Goal: Information Seeking & Learning: Learn about a topic

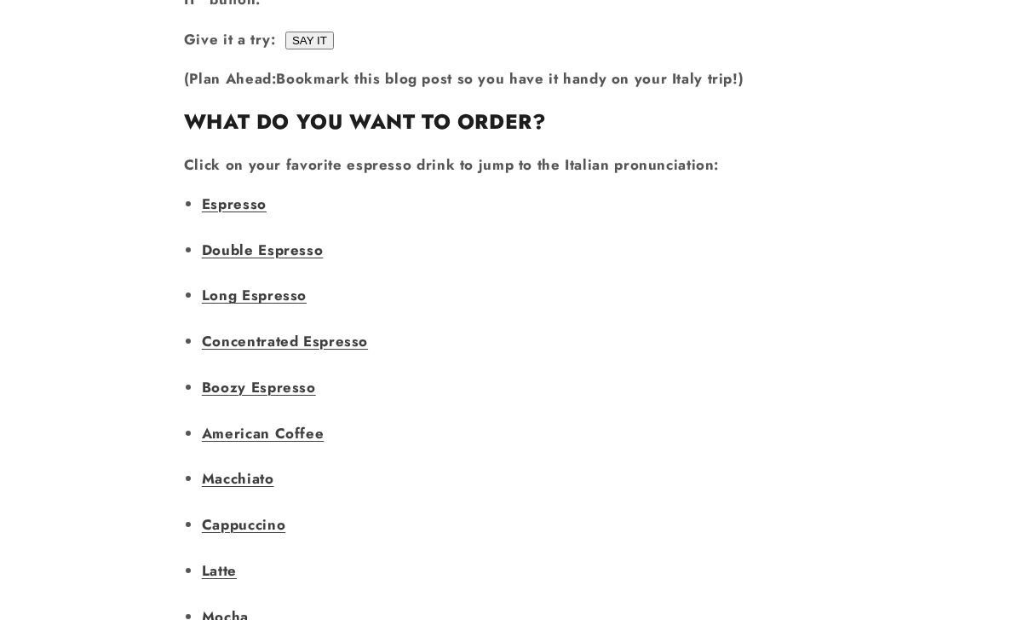
scroll to position [1224, 0]
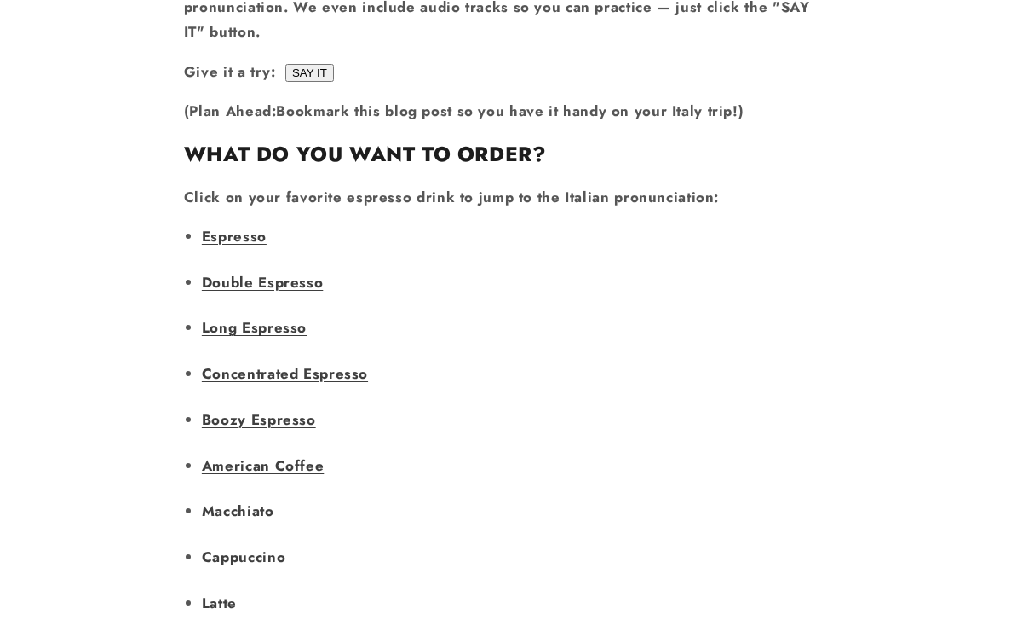
click at [232, 317] on link "Long Espresso" at bounding box center [254, 327] width 105 height 20
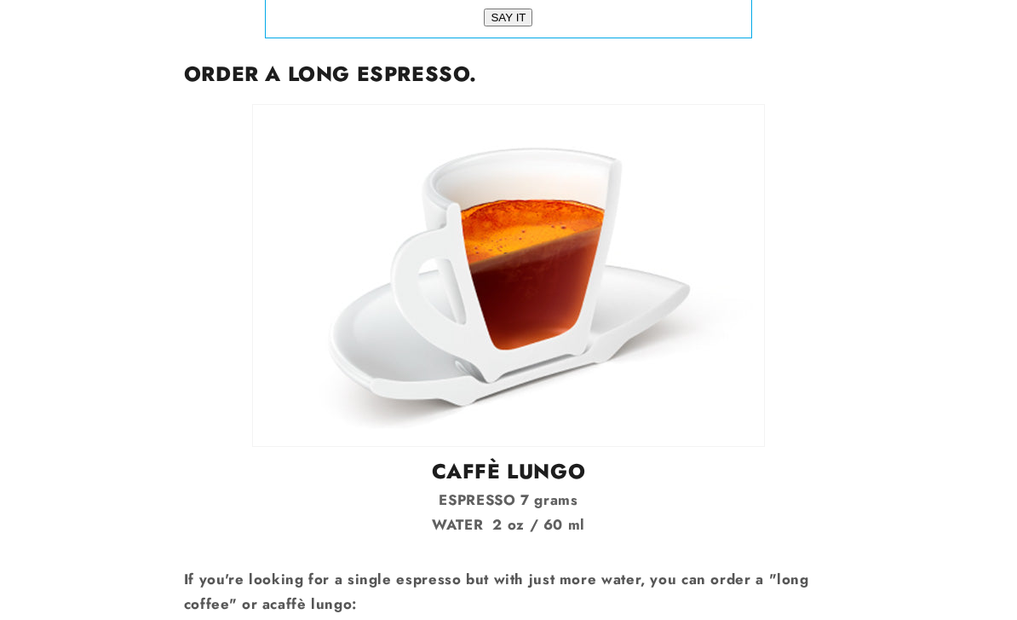
scroll to position [3720, 0]
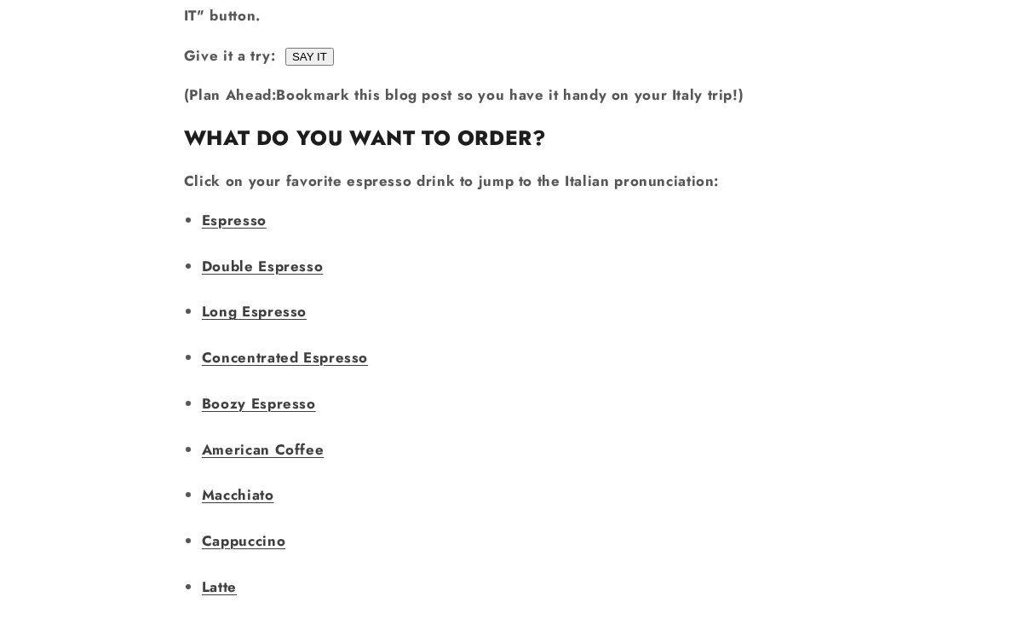
scroll to position [1203, 0]
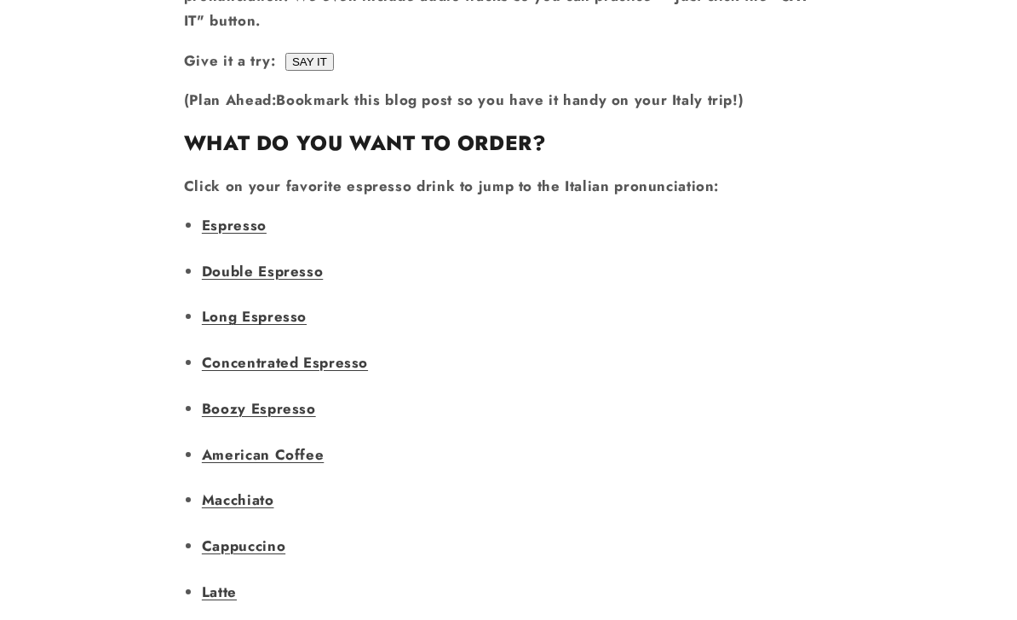
click at [223, 352] on link "Concentrated Espresso" at bounding box center [285, 362] width 166 height 20
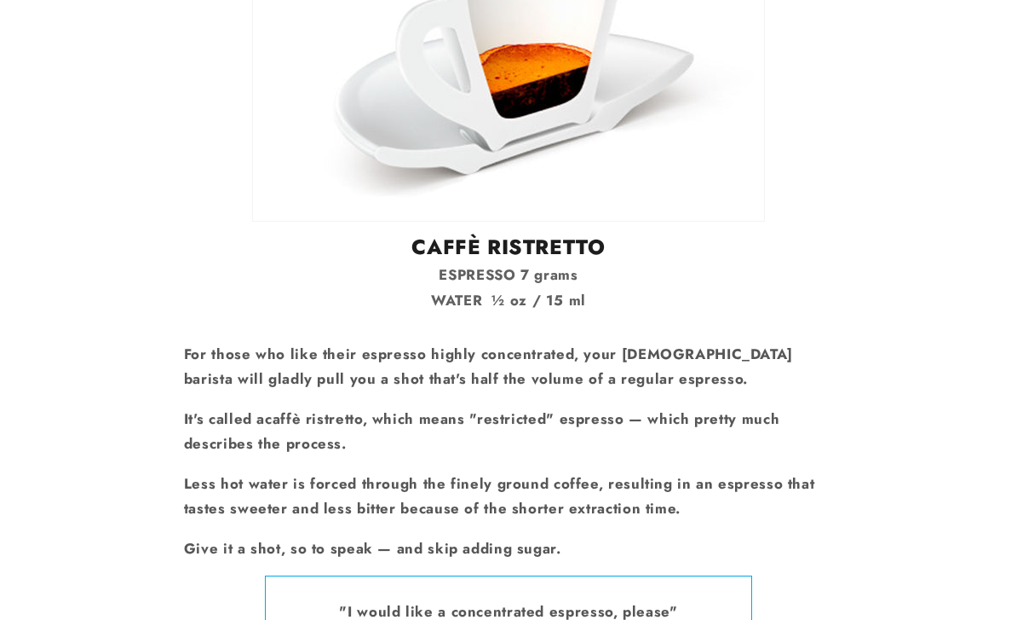
scroll to position [4741, 0]
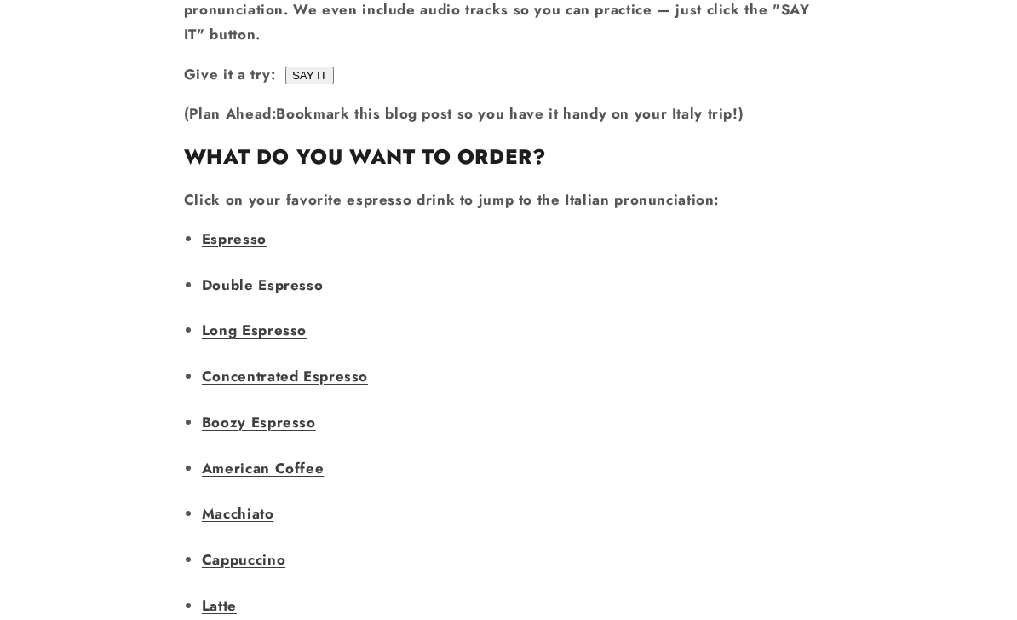
scroll to position [1194, 0]
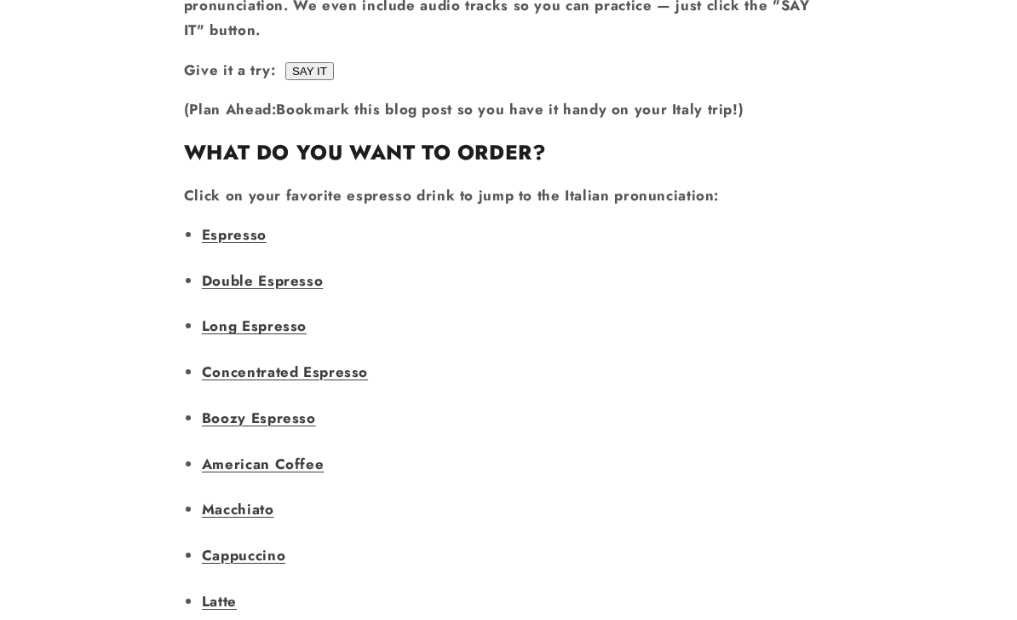
click at [217, 270] on link "Double Espresso" at bounding box center [262, 280] width 121 height 20
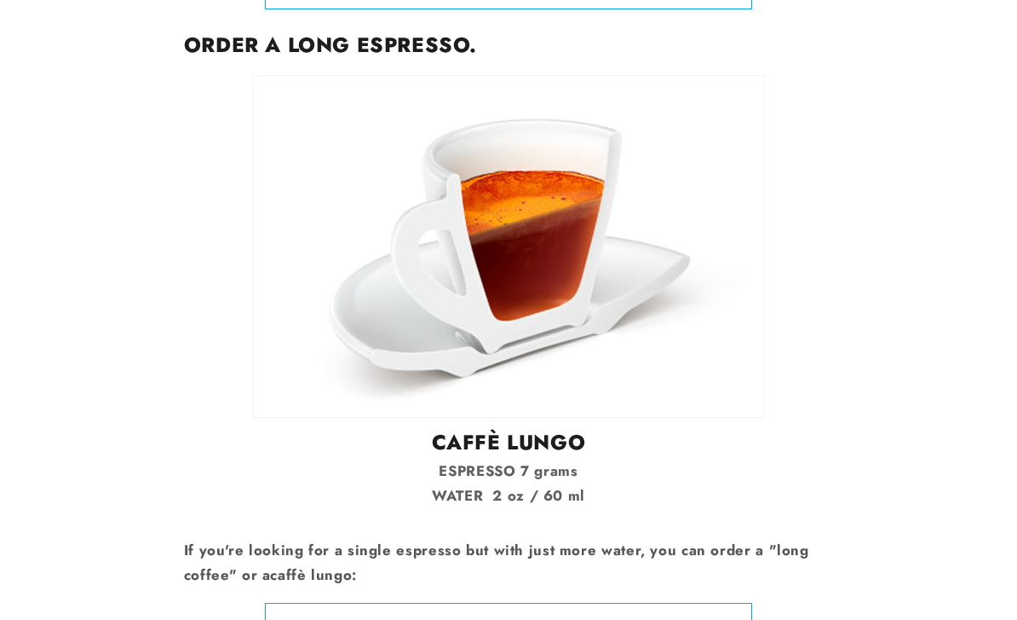
scroll to position [3781, 0]
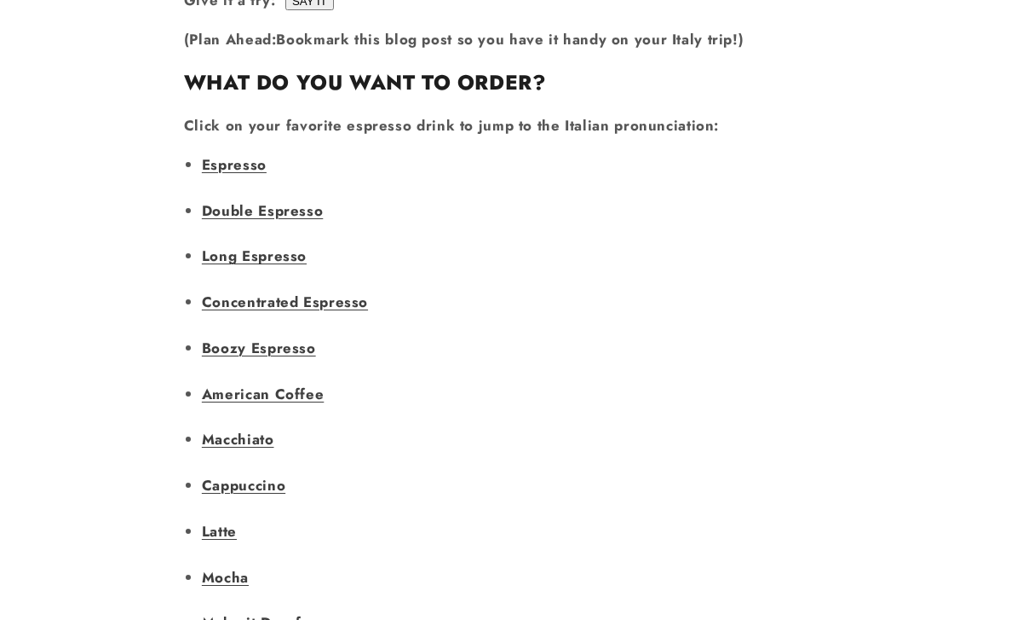
click at [240, 337] on link "Boozy Espresso" at bounding box center [259, 347] width 114 height 20
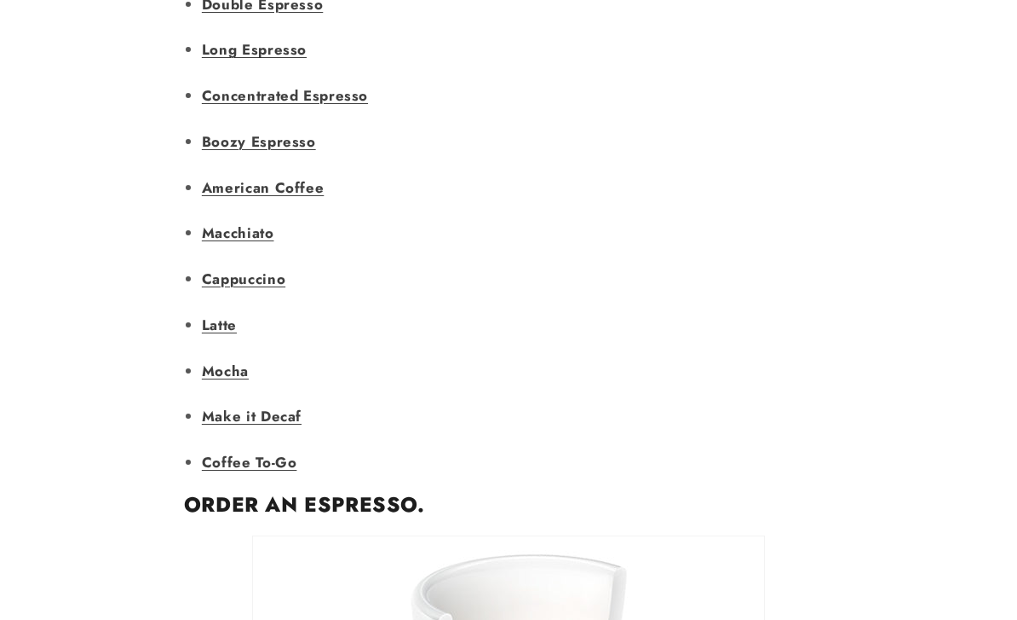
scroll to position [1495, 0]
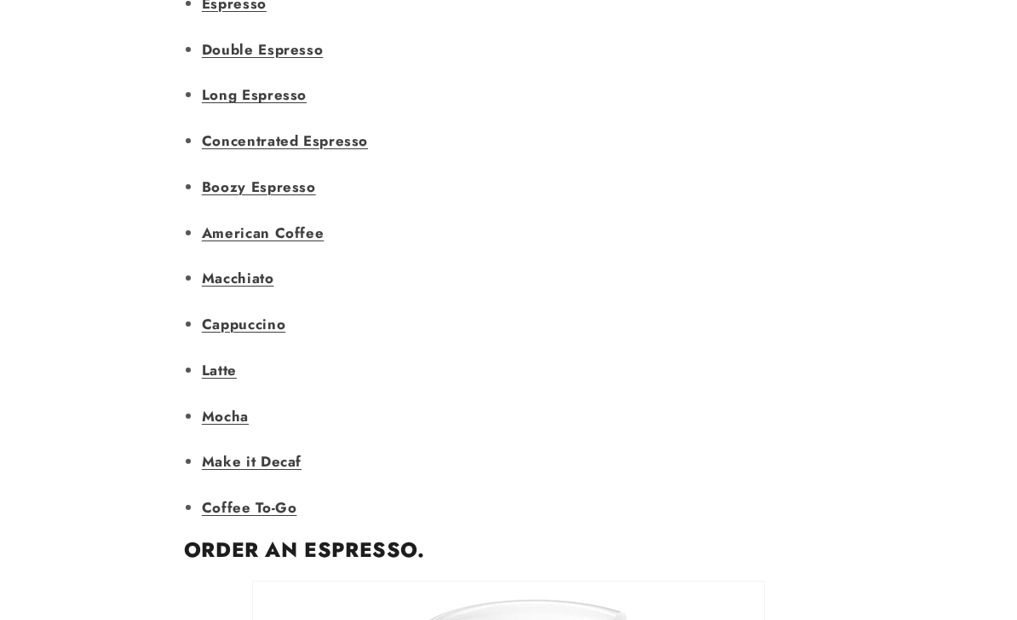
click at [230, 268] on link "Macchiato" at bounding box center [238, 278] width 72 height 20
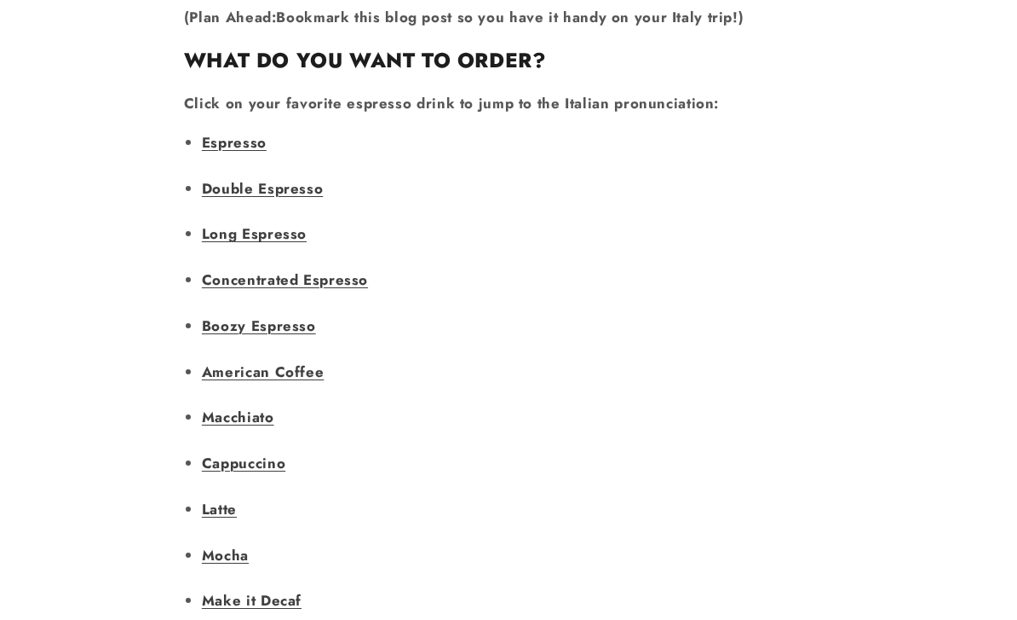
scroll to position [1284, 0]
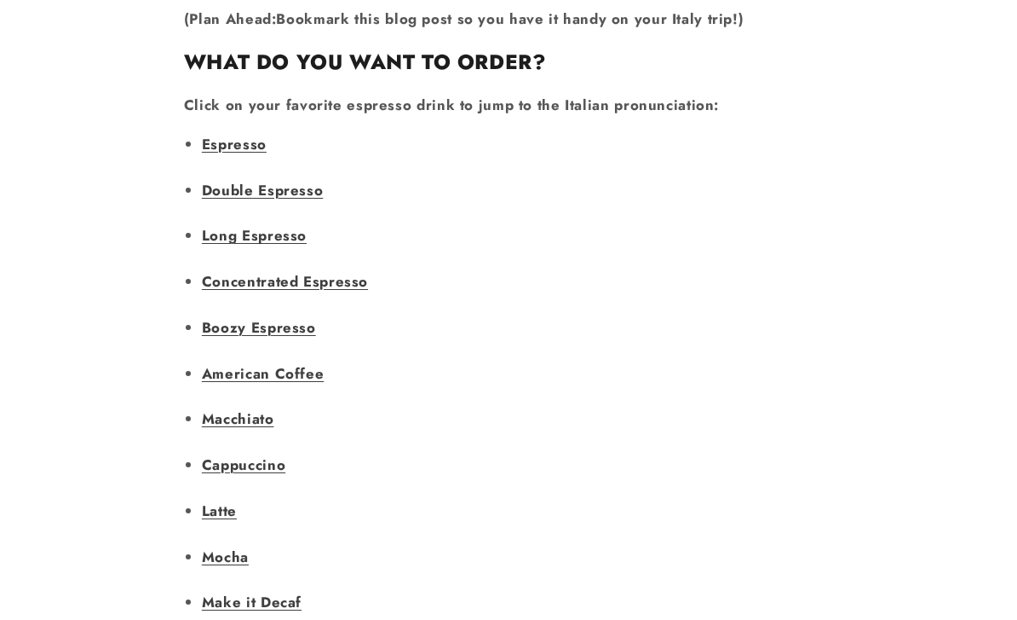
click at [217, 500] on link "Latte" at bounding box center [219, 510] width 35 height 20
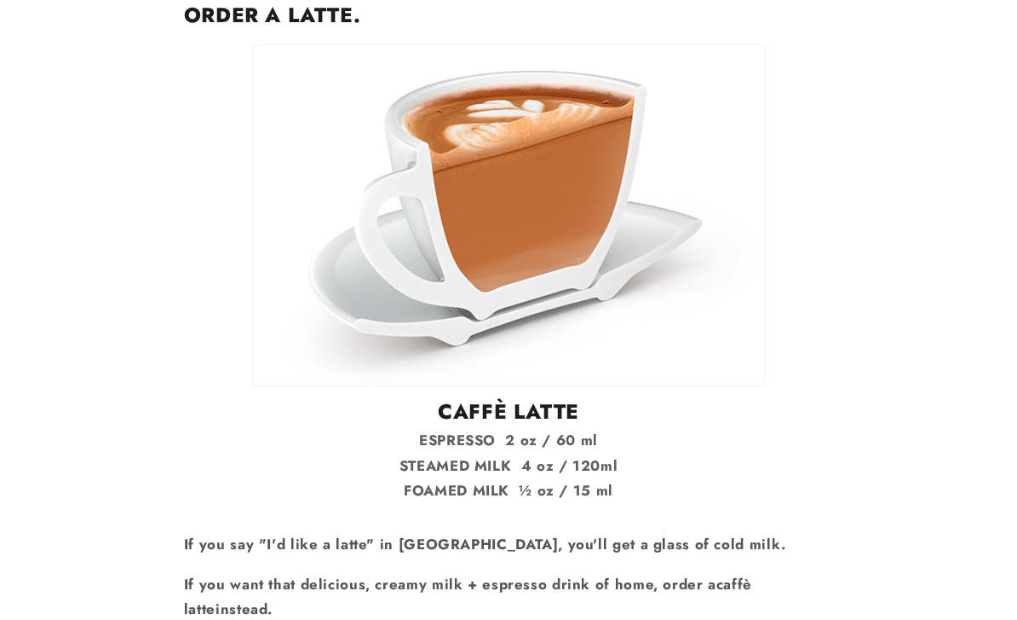
scroll to position [8805, 0]
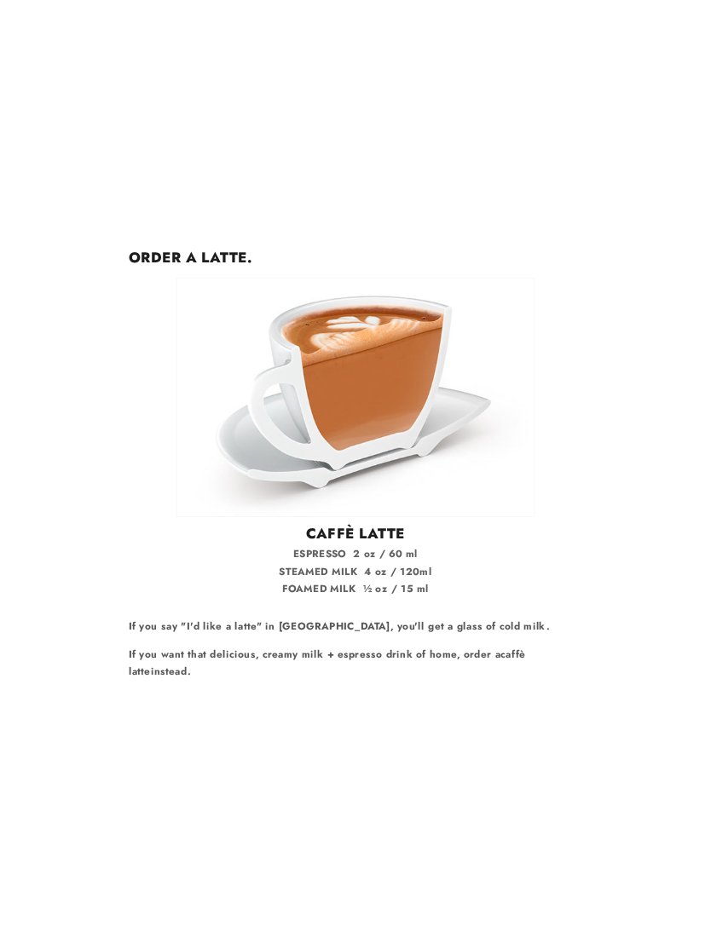
scroll to position [8887, 0]
